Goal: Check status: Check status

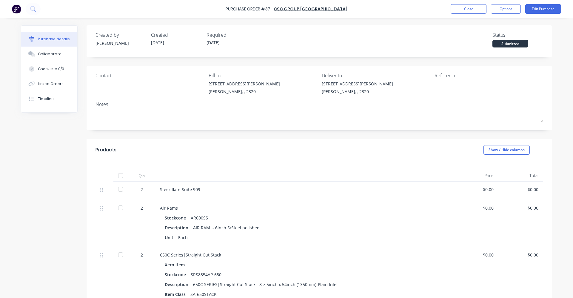
scroll to position [90, 0]
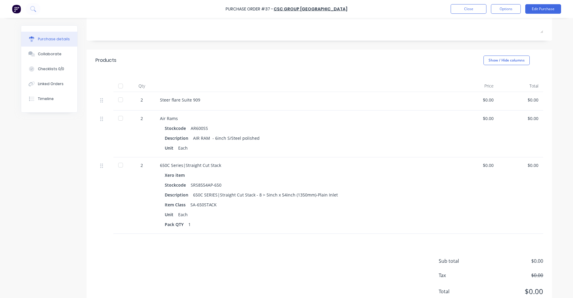
click at [299, 197] on div "650C SERIES|Straight Cut Stack - 8 > 5inch x 54inch (1350mm)-Plain Inlet" at bounding box center [265, 194] width 145 height 9
click at [297, 195] on div "650C SERIES|Straight Cut Stack - 8 > 5inch x 54inch (1350mm)-Plain Inlet" at bounding box center [265, 194] width 145 height 9
click at [462, 11] on button "Close" at bounding box center [469, 9] width 36 height 10
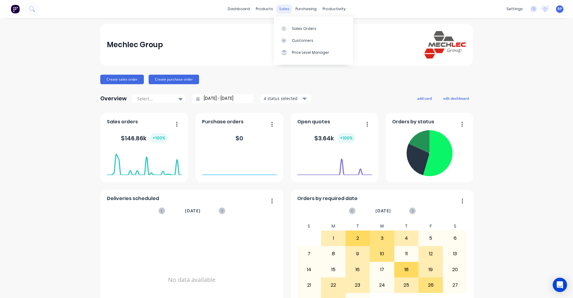
click at [285, 9] on div "sales" at bounding box center [284, 8] width 16 height 9
click at [290, 26] on link "Sales Orders" at bounding box center [313, 28] width 79 height 12
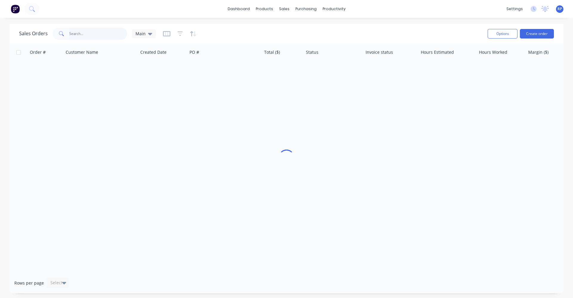
click at [83, 35] on input "text" at bounding box center [98, 34] width 58 height 12
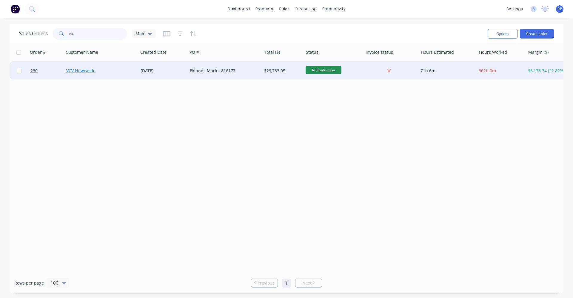
type input "ek"
click at [75, 72] on link "VCV Newcastle" at bounding box center [80, 71] width 29 height 6
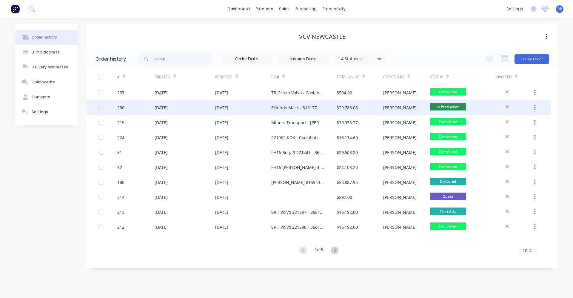
click at [289, 107] on div "Eklunds Mack - 816177" at bounding box center [294, 107] width 46 height 6
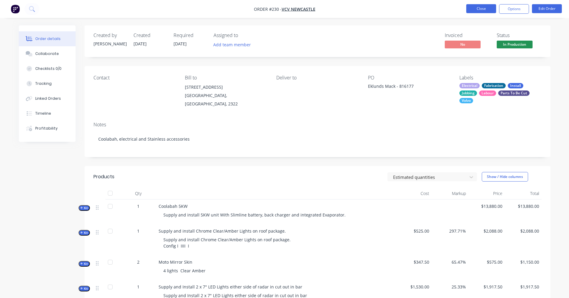
click at [484, 8] on button "Close" at bounding box center [481, 8] width 30 height 9
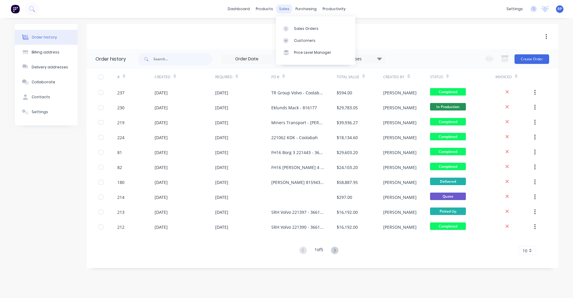
click at [287, 8] on div "sales" at bounding box center [284, 8] width 16 height 9
click at [300, 29] on div "Sales Orders" at bounding box center [306, 28] width 24 height 5
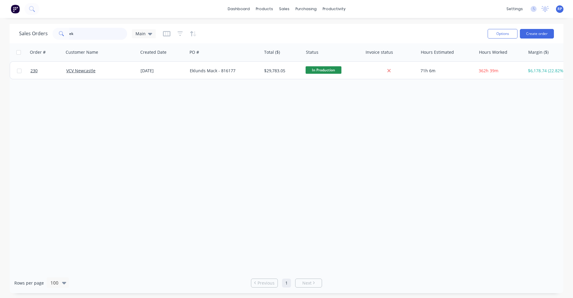
click at [111, 36] on input "ek" at bounding box center [98, 34] width 58 height 12
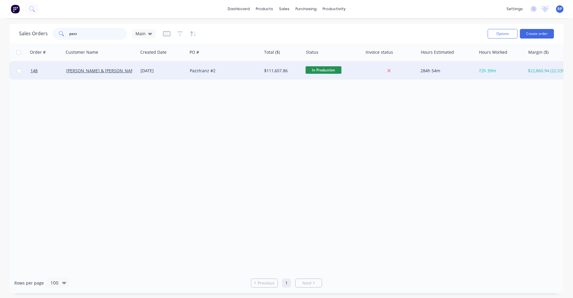
type input "pazz"
click at [119, 70] on div "[PERSON_NAME] & [PERSON_NAME] Newcastle" at bounding box center [99, 71] width 66 height 6
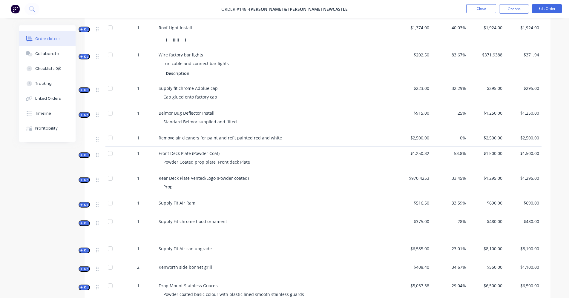
scroll to position [717, 0]
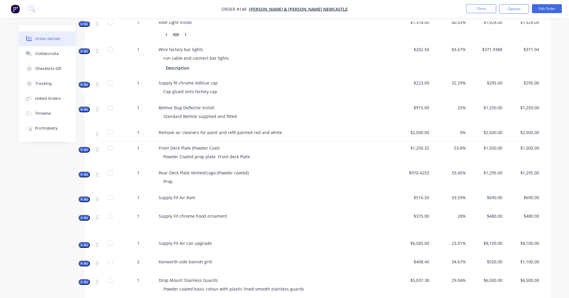
click at [82, 244] on icon "button" at bounding box center [81, 245] width 3 height 3
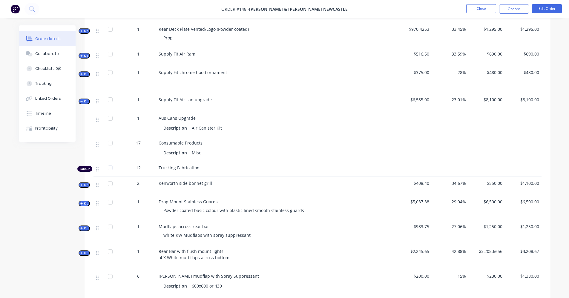
scroll to position [866, 0]
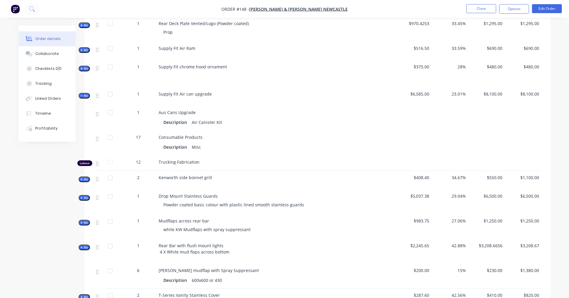
click at [82, 94] on icon "button" at bounding box center [81, 95] width 3 height 3
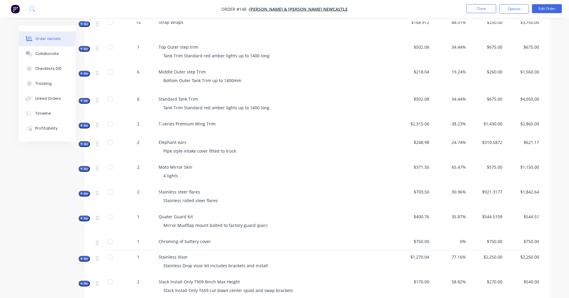
scroll to position [328, 0]
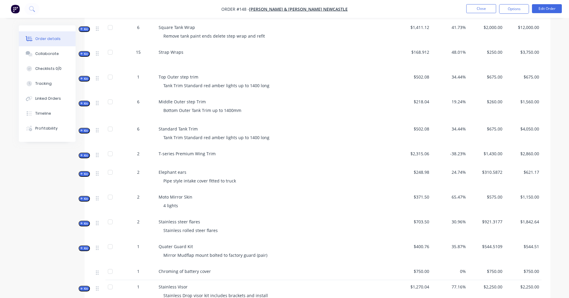
click at [81, 76] on span "Kit" at bounding box center [84, 78] width 8 height 4
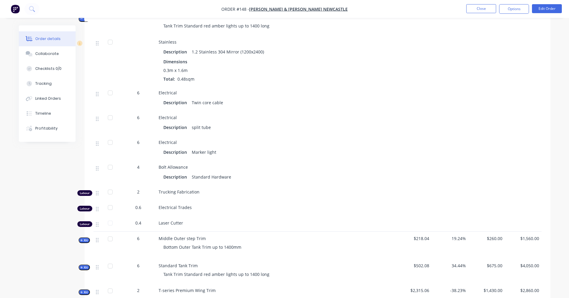
scroll to position [448, 0]
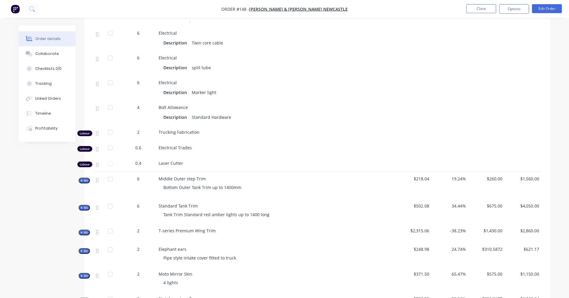
click at [80, 179] on icon "button" at bounding box center [81, 180] width 3 height 3
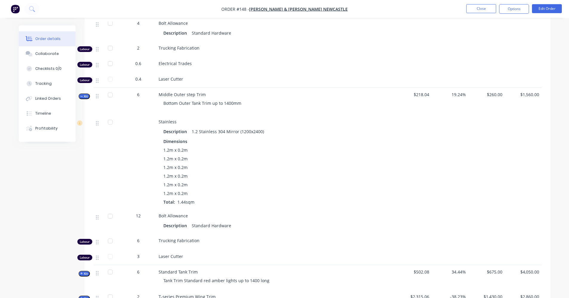
scroll to position [508, 0]
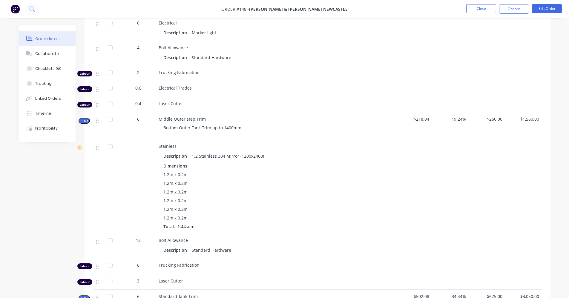
click at [81, 119] on icon "button" at bounding box center [81, 120] width 3 height 3
